Goal: Check status: Check status

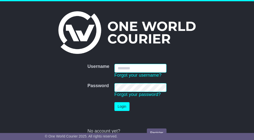
type input "*********"
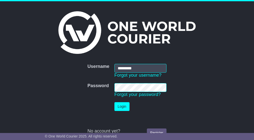
click at [114, 102] on button "Login" at bounding box center [121, 106] width 15 height 9
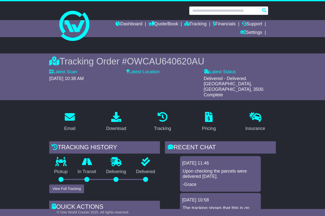
click at [213, 11] on input "text" at bounding box center [228, 10] width 79 height 9
type input "*"
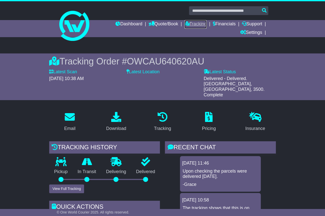
click at [198, 24] on link "Tracking" at bounding box center [196, 24] width 22 height 9
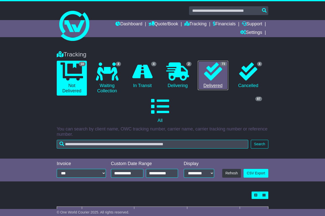
click at [210, 84] on link "73 Delivered" at bounding box center [213, 76] width 30 height 30
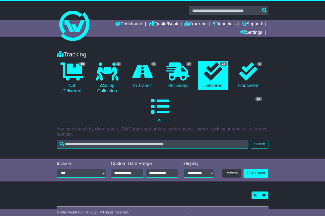
click at [163, 152] on div "Tracking 10 Not Delivered 4 Waiting Collection 4 In Transit 2 Delivering" at bounding box center [162, 102] width 325 height 113
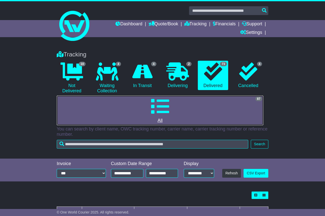
click at [162, 109] on icon at bounding box center [160, 106] width 18 height 18
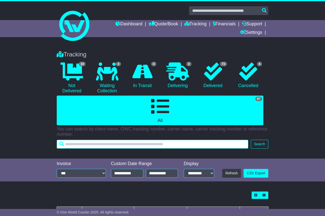
click at [141, 146] on input "text" at bounding box center [153, 144] width 192 height 9
type input "******"
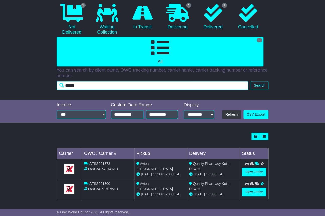
scroll to position [59, 0]
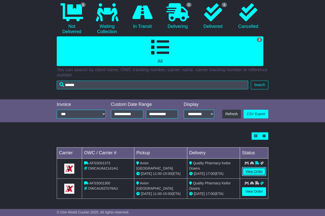
click at [265, 173] on link "View Order" at bounding box center [254, 171] width 24 height 9
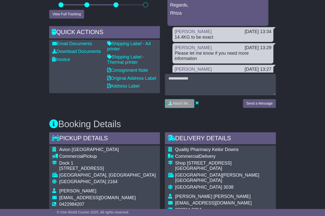
scroll to position [176, 0]
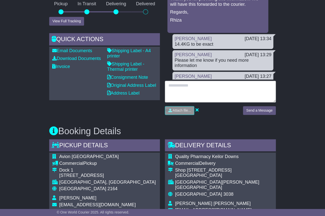
click at [223, 88] on textarea at bounding box center [220, 92] width 111 height 22
type textarea "*"
type textarea "**********"
